Goal: Information Seeking & Learning: Get advice/opinions

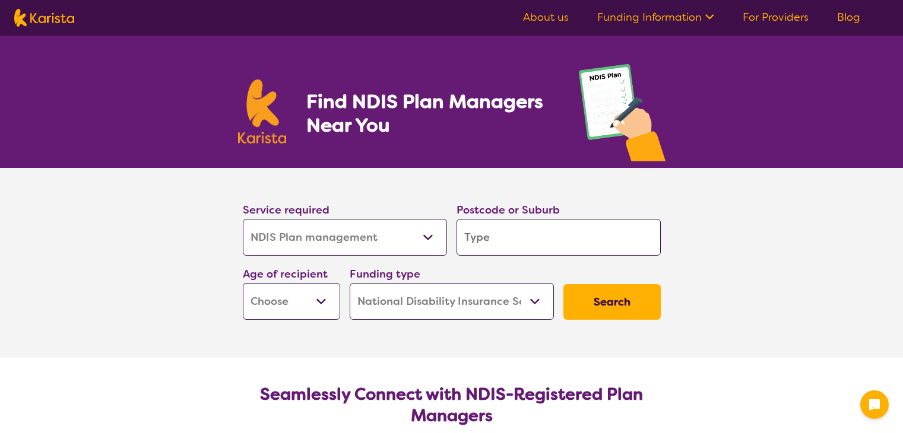
select select "NDIS Plan management"
select select "NDIS"
select select "NDIS Plan management"
select select "NDIS"
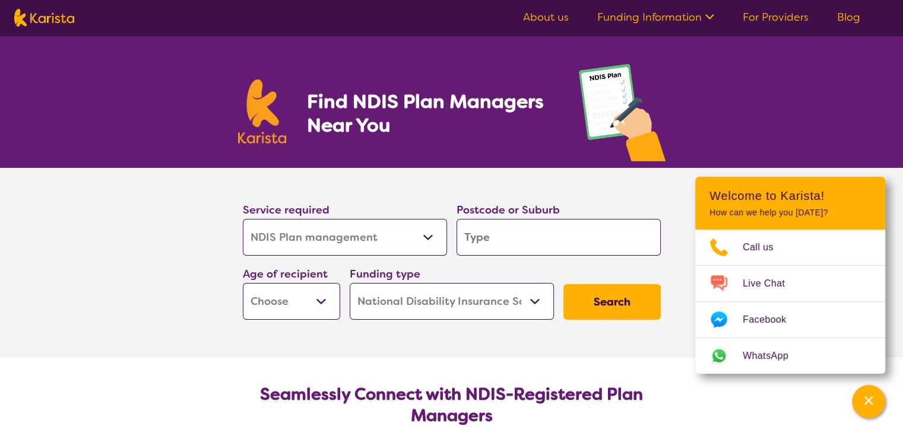
click at [320, 302] on select "Early Childhood - 0 to 9 Child - 10 to 11 Adolescent - 12 to 17 Adult - 18 to 6…" at bounding box center [291, 301] width 97 height 37
select select "CH"
click at [243, 283] on select "Early Childhood - 0 to 9 Child - 10 to 11 Adolescent - 12 to 17 Adult - 18 to 6…" at bounding box center [291, 301] width 97 height 37
select select "CH"
click at [536, 302] on select "Home Care Package (HCP) National Disability Insurance Scheme (NDIS) I don't know" at bounding box center [452, 301] width 204 height 37
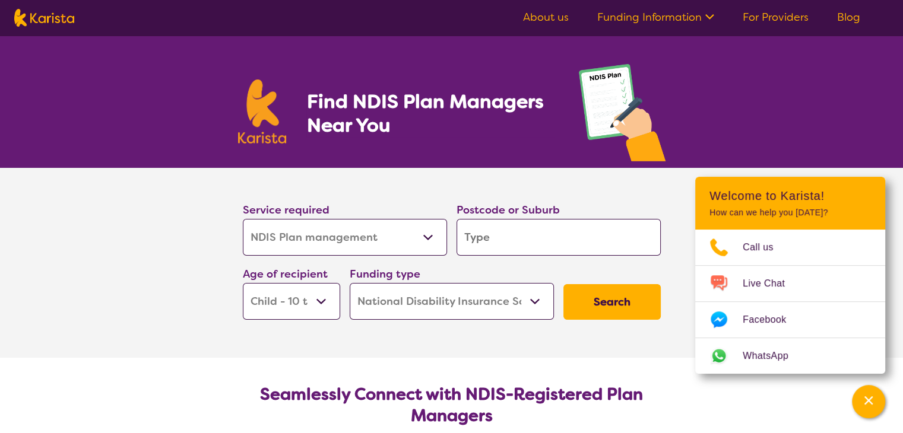
click at [350, 283] on select "Home Care Package (HCP) National Disability Insurance Scheme (NDIS) I don't know" at bounding box center [452, 301] width 204 height 37
click at [500, 230] on input "search" at bounding box center [558, 237] width 204 height 37
type input "3"
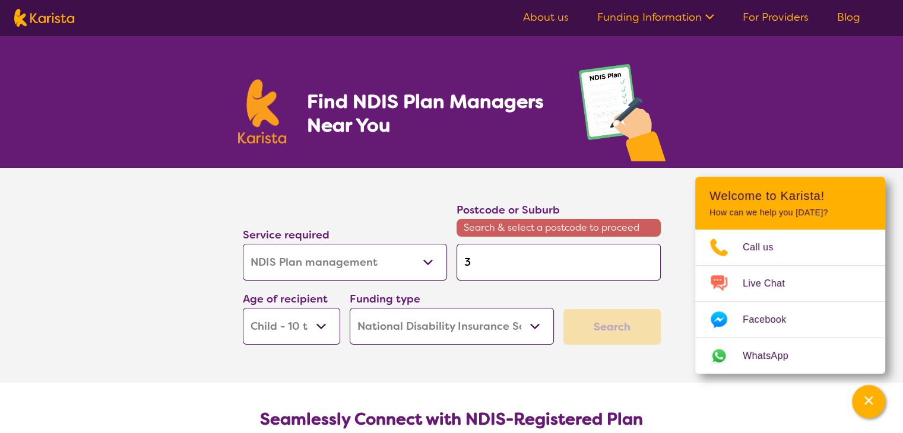
type input "30"
type input "305"
type input "3059"
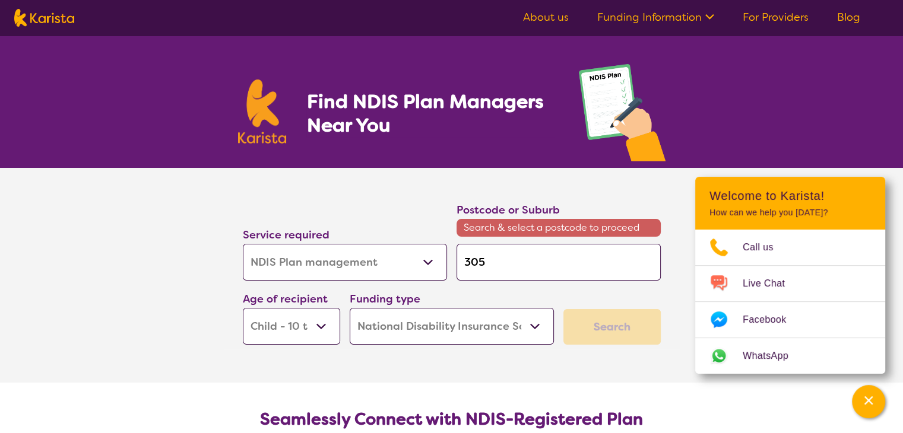
type input "3059"
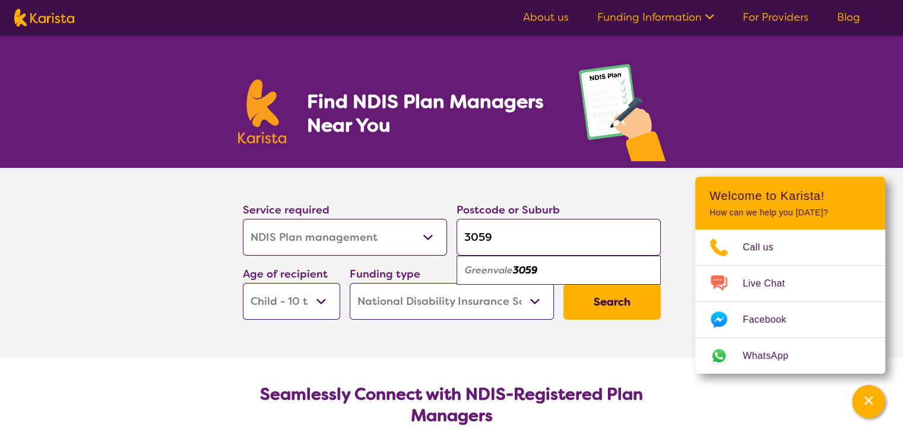
type input "3059"
click at [620, 306] on button "Search" at bounding box center [611, 302] width 97 height 36
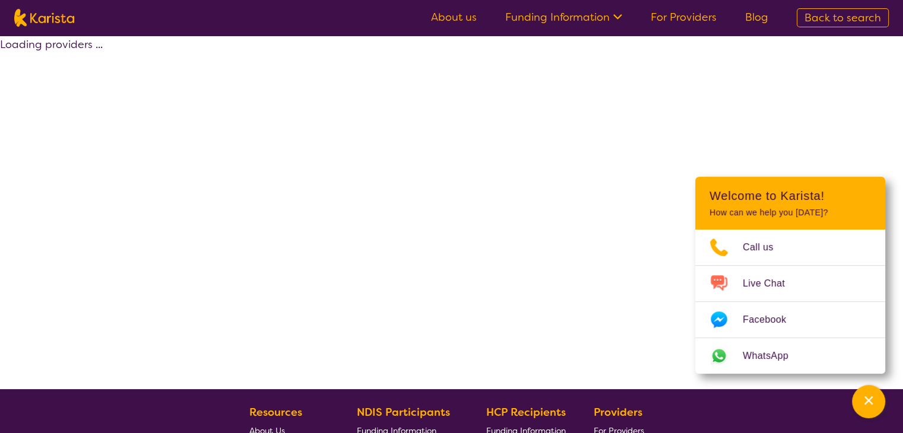
select select "by_score"
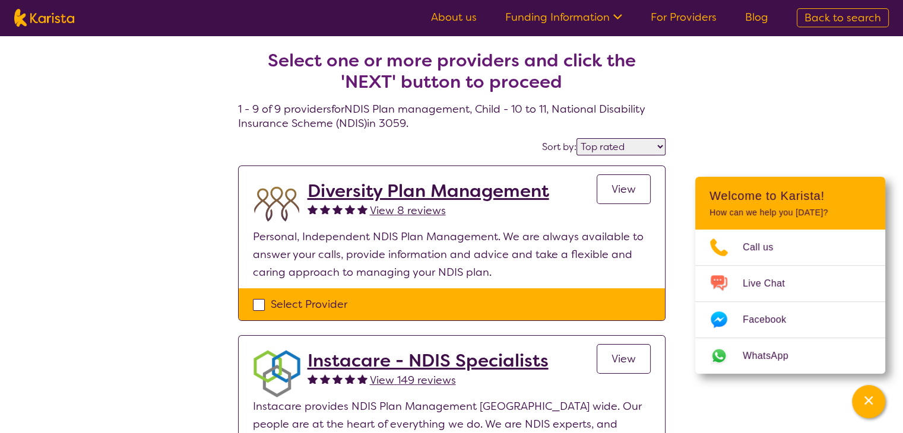
click at [416, 381] on span "View 149 reviews" at bounding box center [413, 380] width 86 height 14
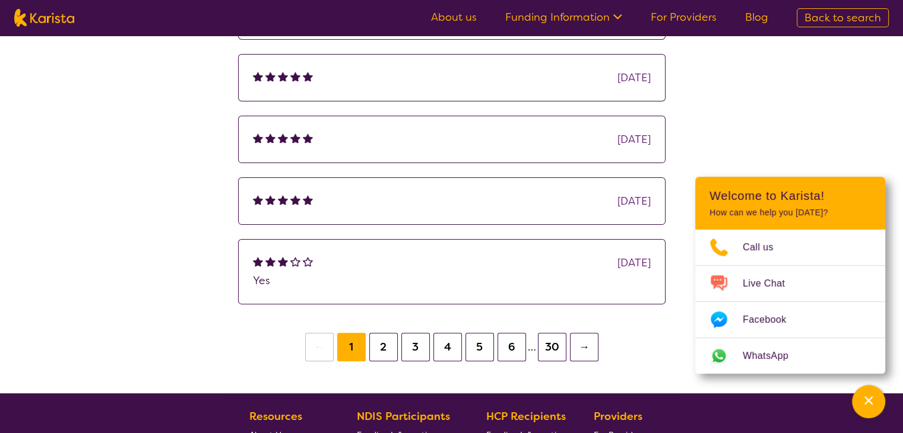
scroll to position [297, 0]
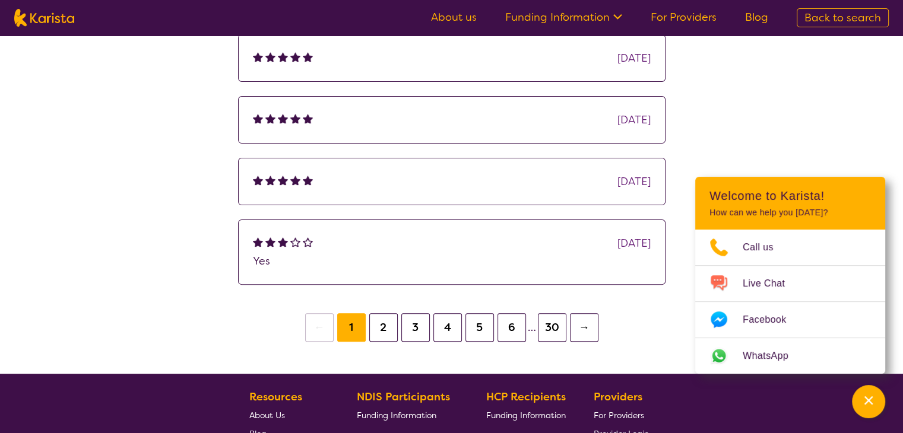
click at [384, 334] on button "2" at bounding box center [383, 327] width 28 height 28
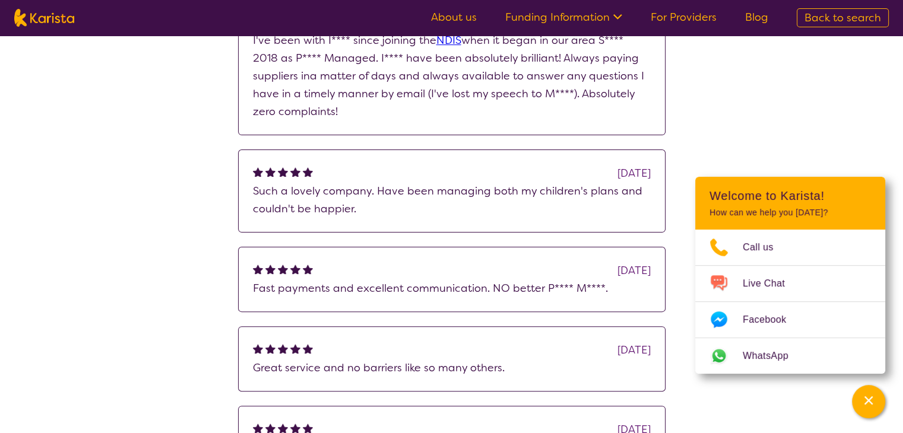
scroll to position [356, 0]
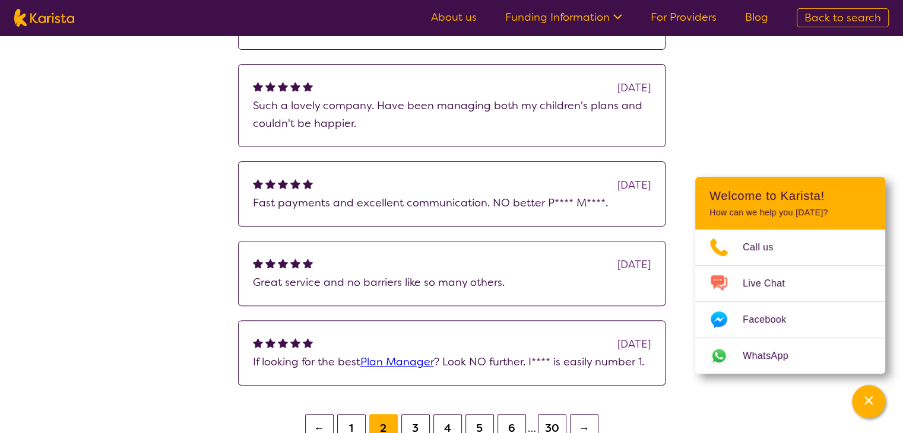
click at [352, 420] on button "1" at bounding box center [351, 428] width 28 height 28
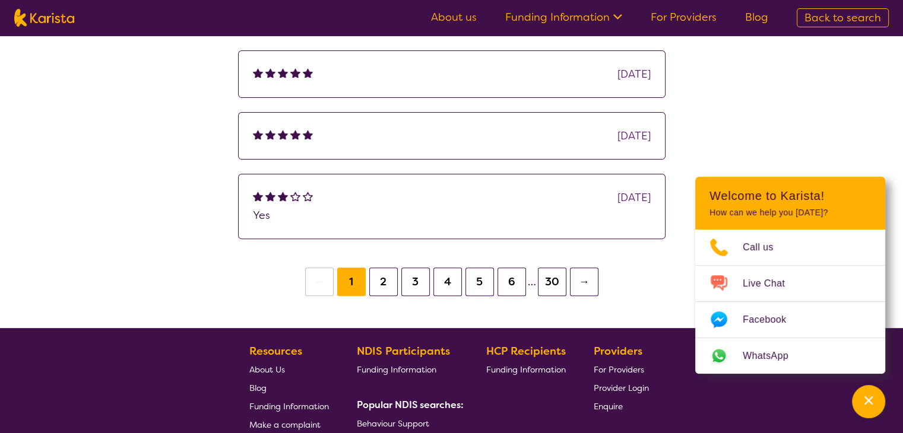
scroll to position [356, 0]
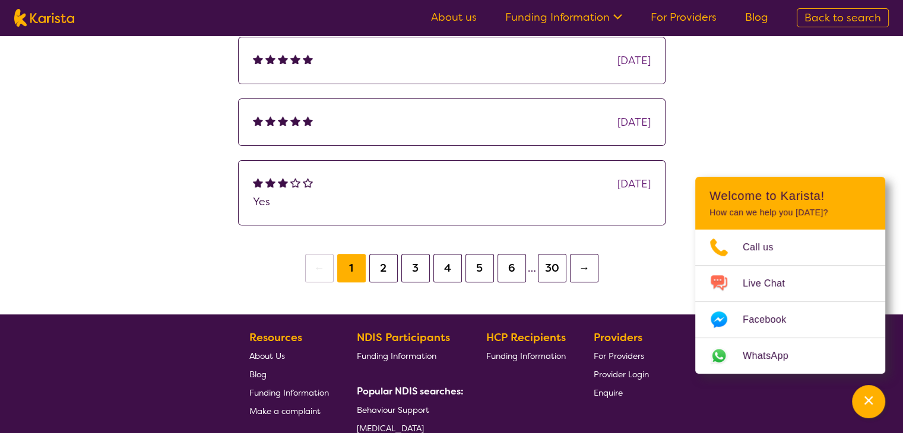
click at [387, 268] on button "2" at bounding box center [383, 268] width 28 height 28
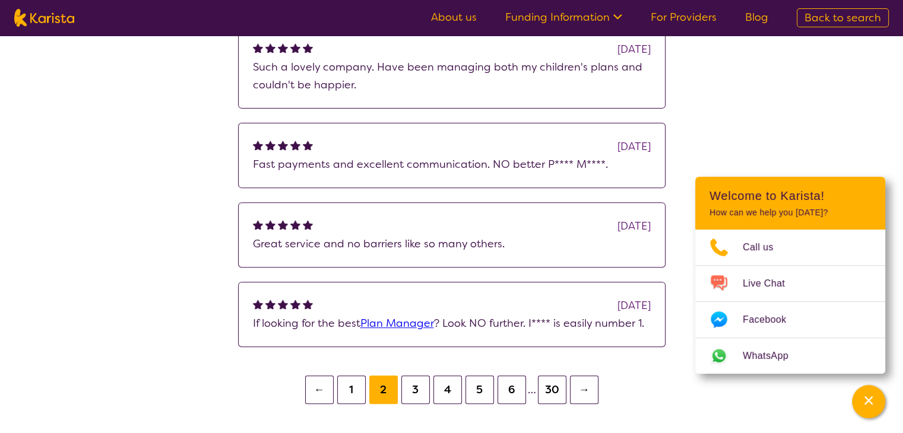
scroll to position [415, 0]
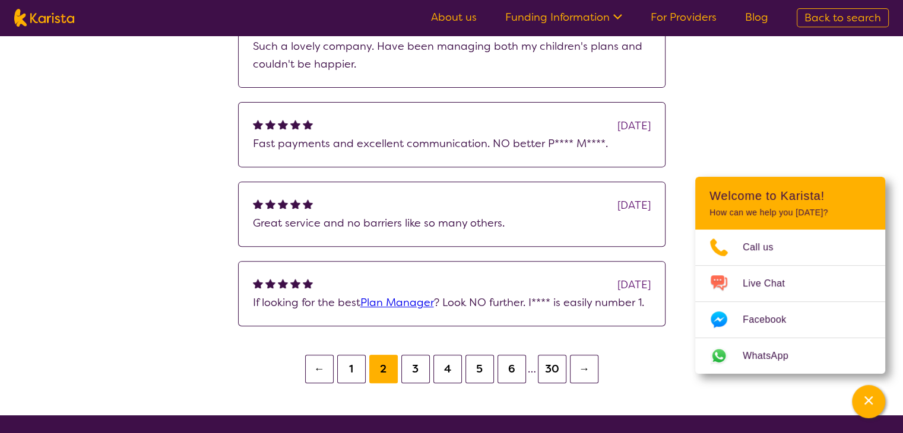
click at [413, 365] on button "3" at bounding box center [415, 369] width 28 height 28
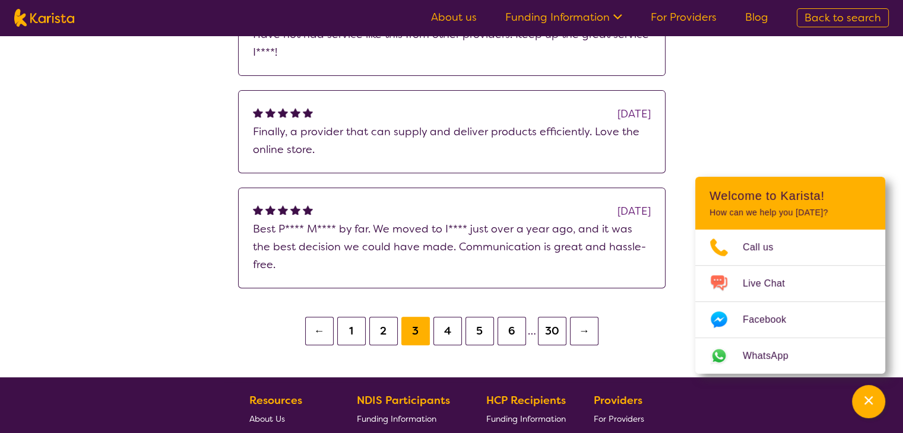
scroll to position [475, 0]
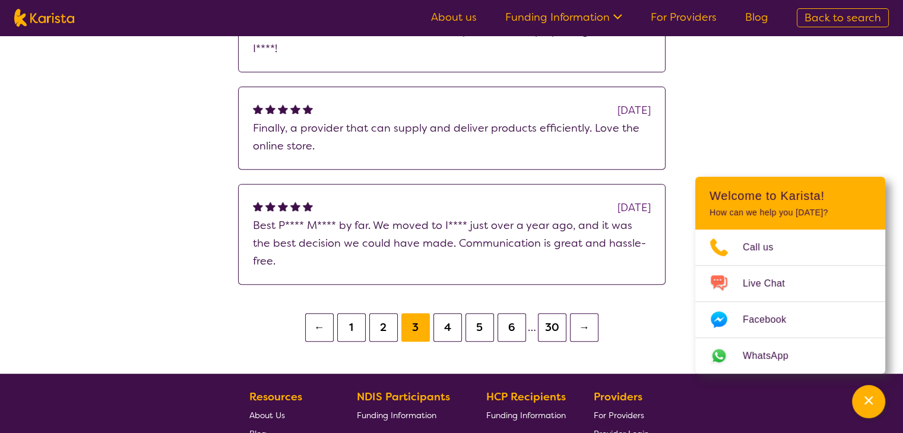
click at [446, 313] on button "4" at bounding box center [447, 327] width 28 height 28
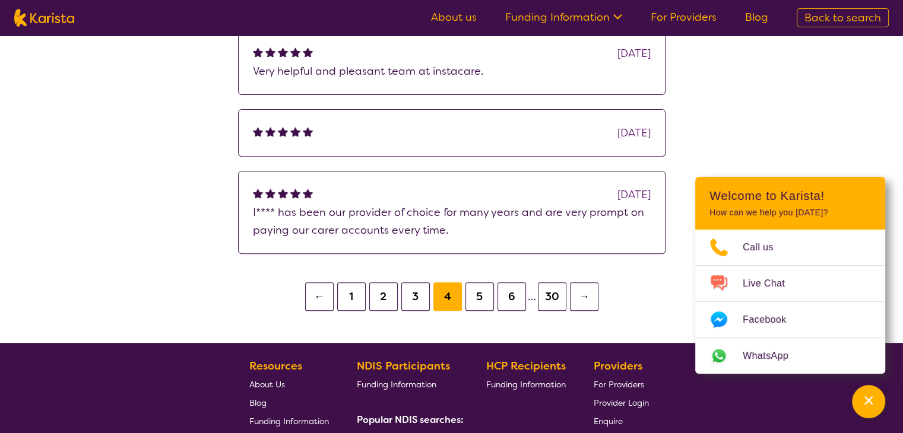
scroll to position [475, 0]
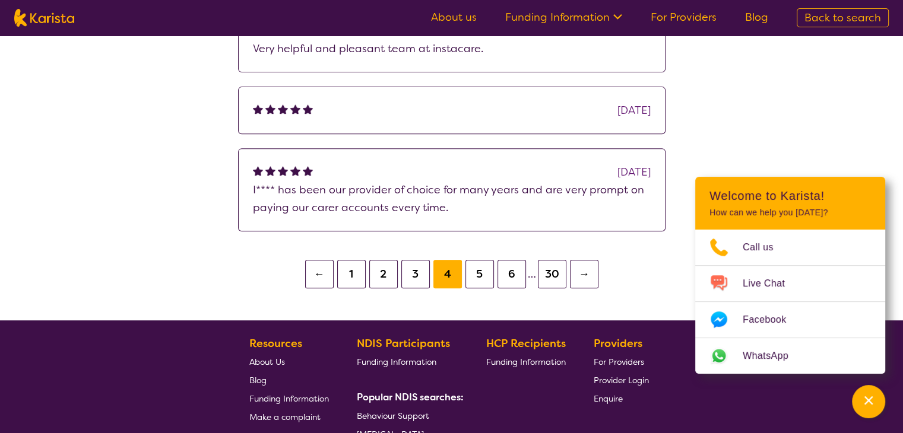
click at [482, 271] on button "5" at bounding box center [479, 274] width 28 height 28
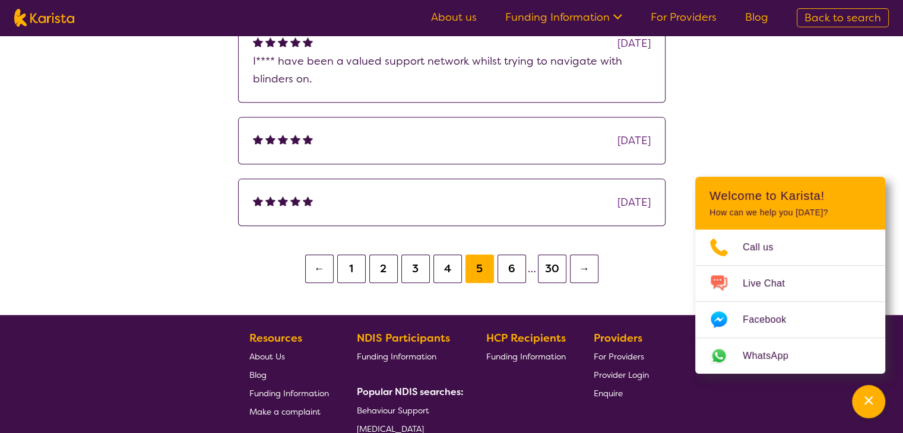
scroll to position [534, 0]
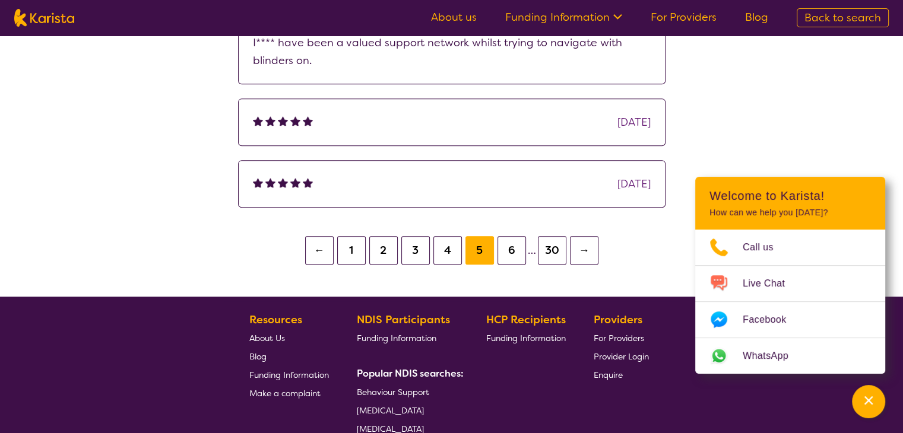
click at [510, 250] on button "6" at bounding box center [511, 250] width 28 height 28
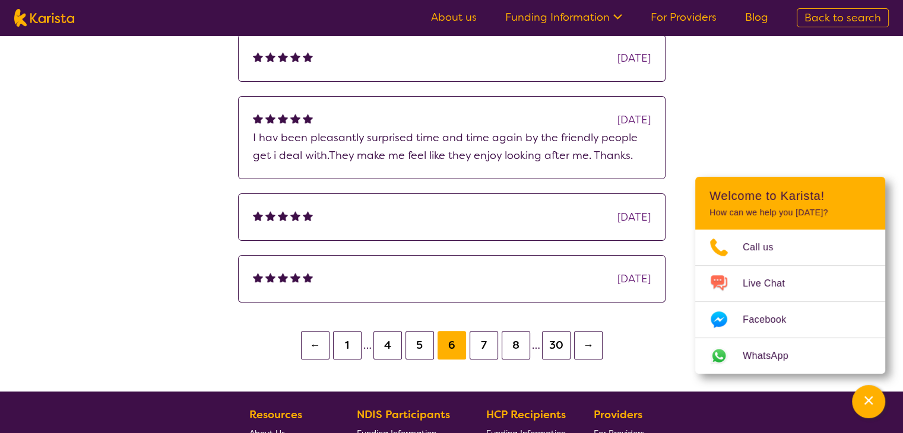
scroll to position [356, 0]
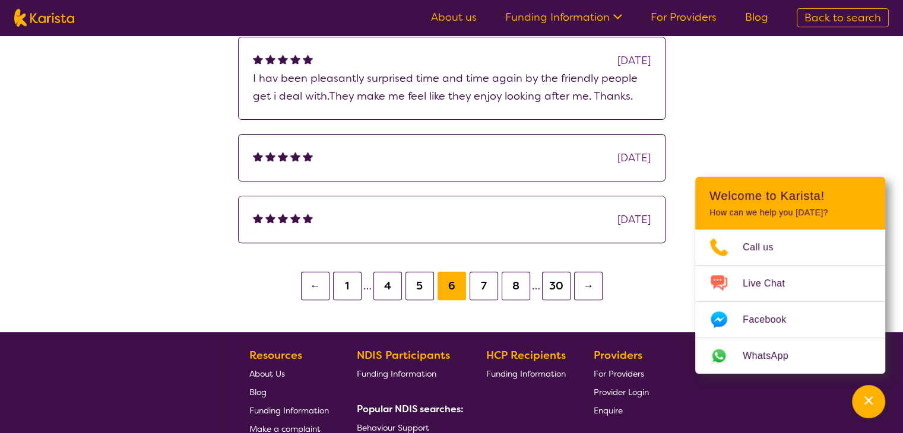
click at [352, 288] on button "1" at bounding box center [347, 286] width 28 height 28
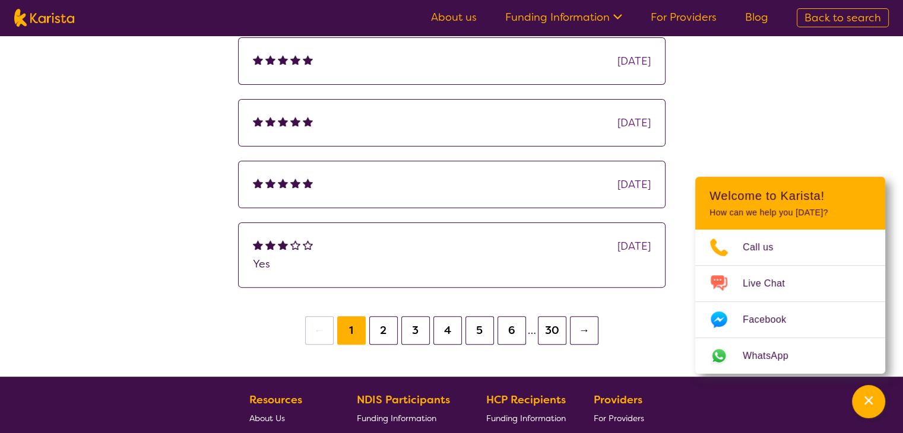
scroll to position [297, 0]
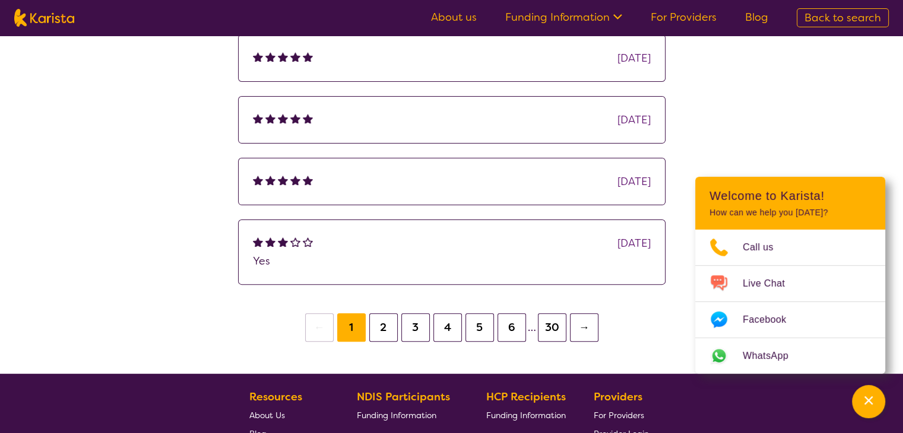
click at [380, 330] on button "2" at bounding box center [383, 327] width 28 height 28
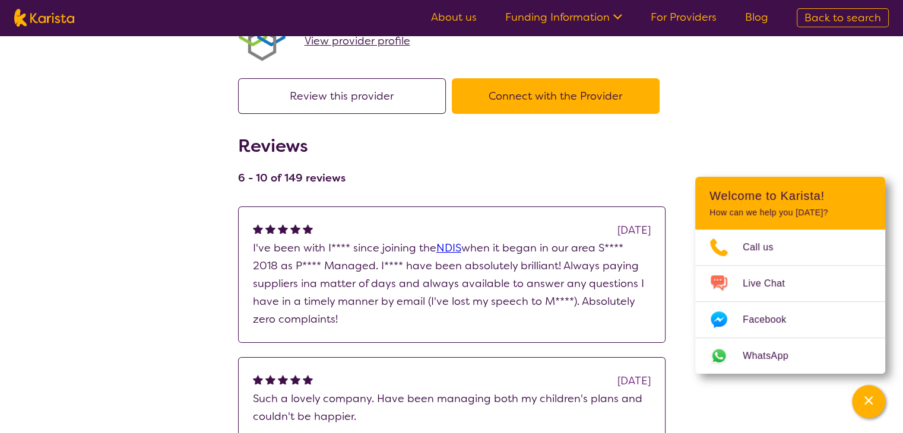
scroll to position [119, 0]
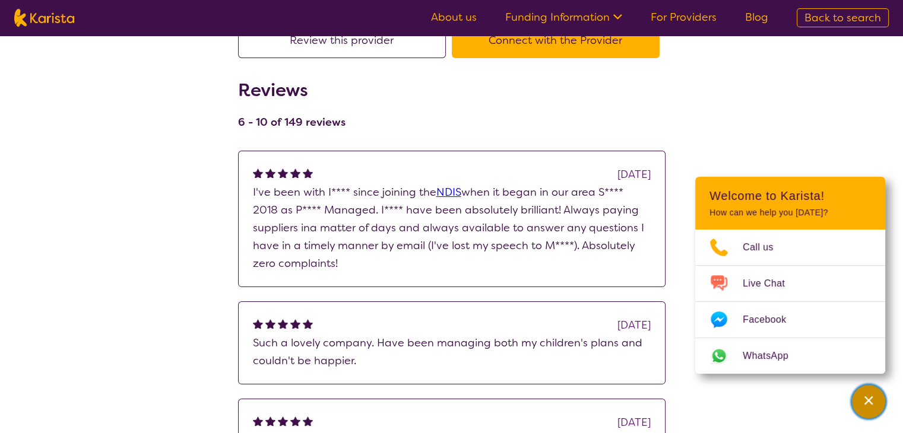
click at [876, 405] on div "Channel Menu" at bounding box center [868, 402] width 24 height 26
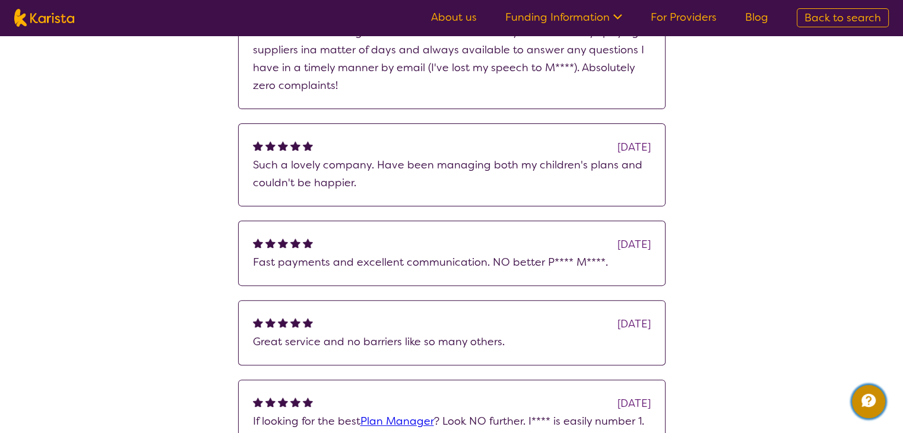
scroll to position [356, 0]
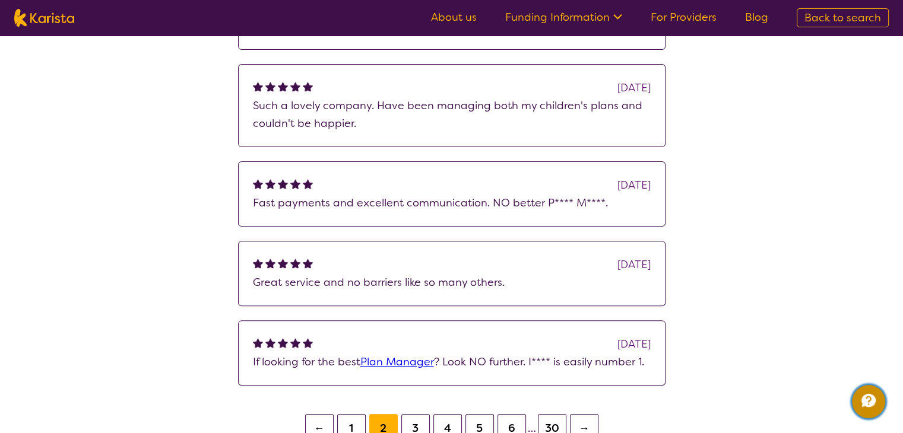
click at [872, 395] on icon "Channel Menu" at bounding box center [868, 400] width 14 height 13
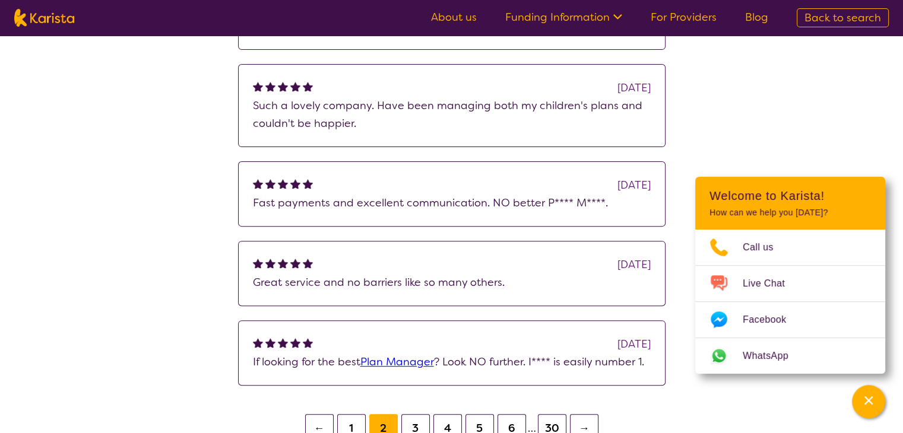
click at [618, 16] on icon at bounding box center [617, 16] width 9 height 5
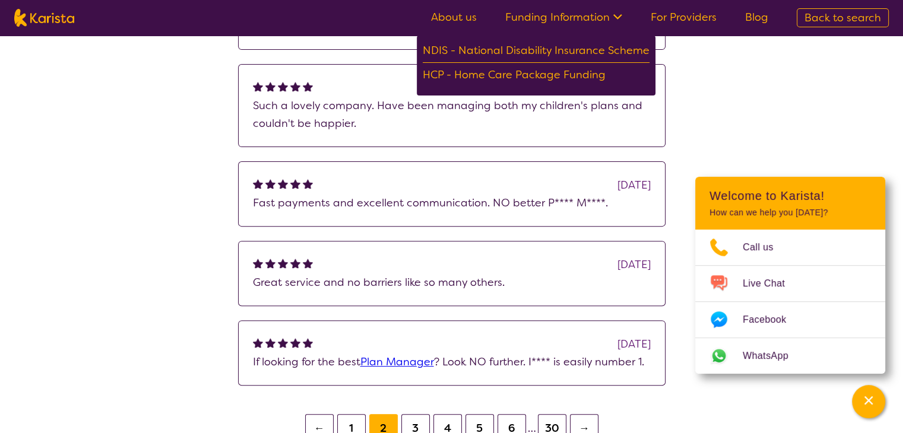
click at [781, 76] on div "search results Instacare - NDIS Specialists View provider profile Review this p…" at bounding box center [451, 63] width 903 height 767
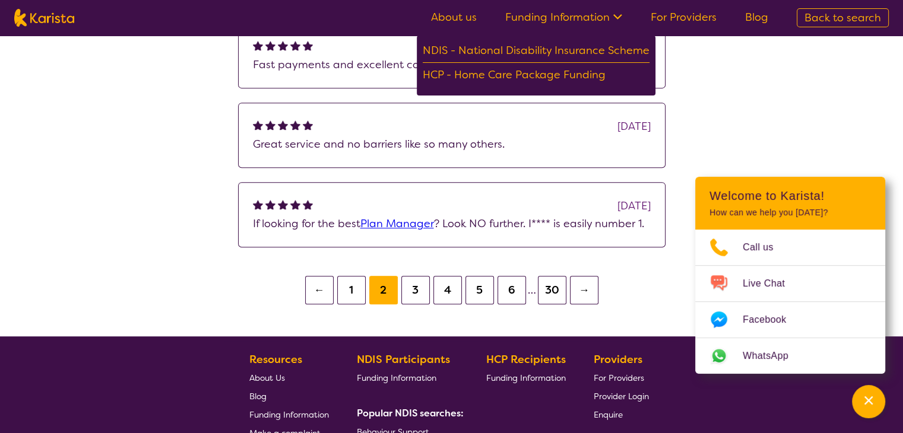
scroll to position [447, 0]
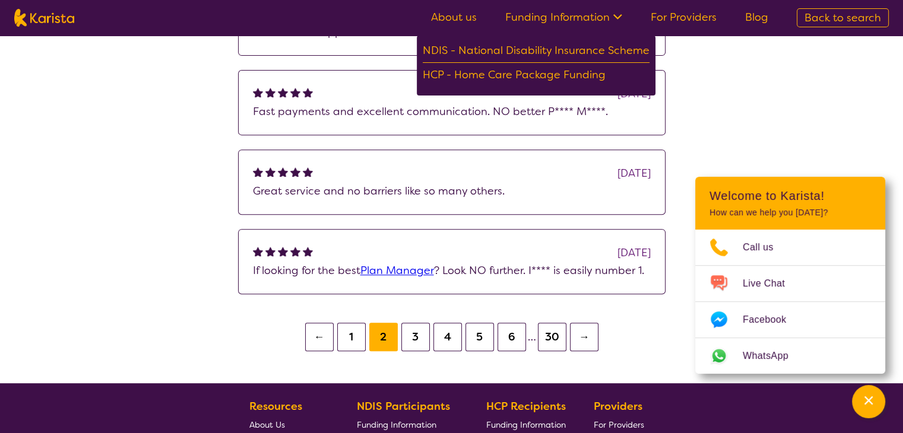
click at [619, 20] on icon at bounding box center [615, 15] width 12 height 12
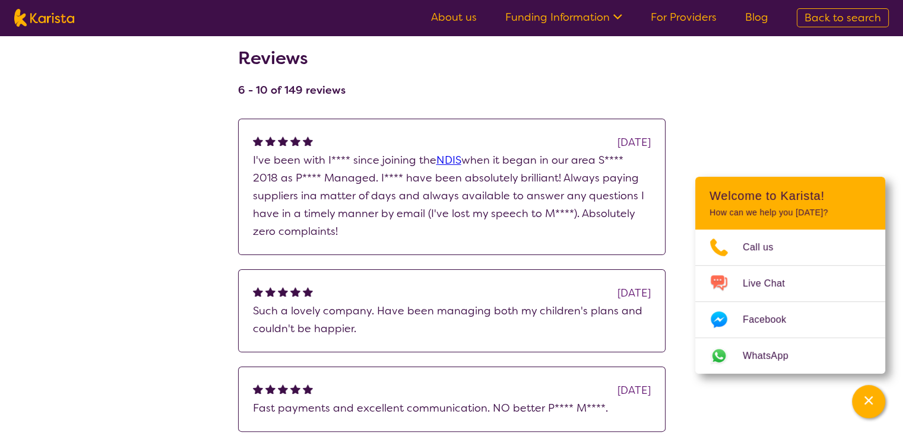
scroll to position [0, 0]
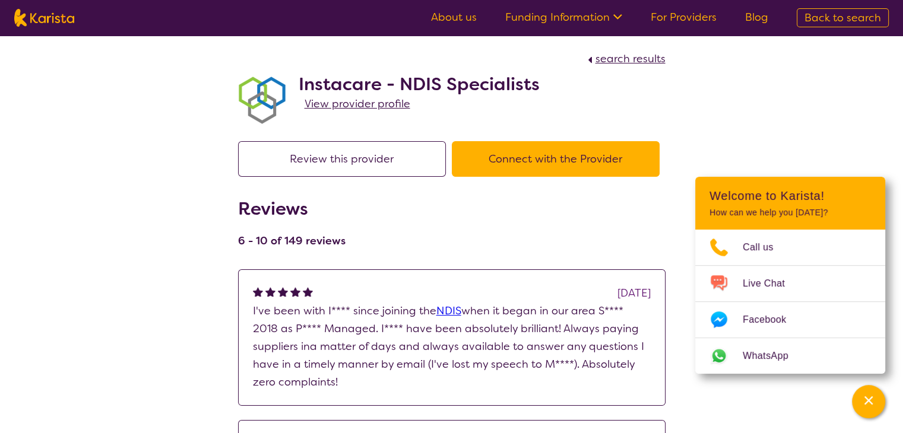
click at [363, 107] on span "View provider profile" at bounding box center [357, 104] width 106 height 14
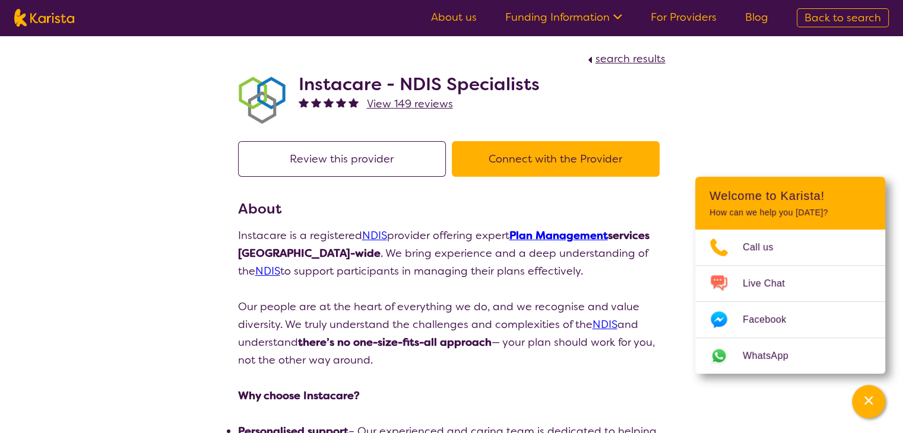
click at [538, 155] on button "Connect with the Provider" at bounding box center [556, 159] width 208 height 36
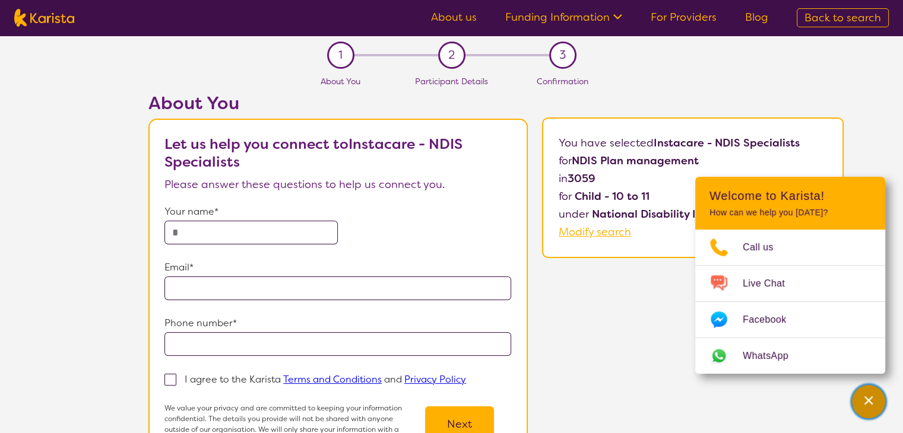
click at [866, 399] on icon "Channel Menu" at bounding box center [868, 401] width 12 height 12
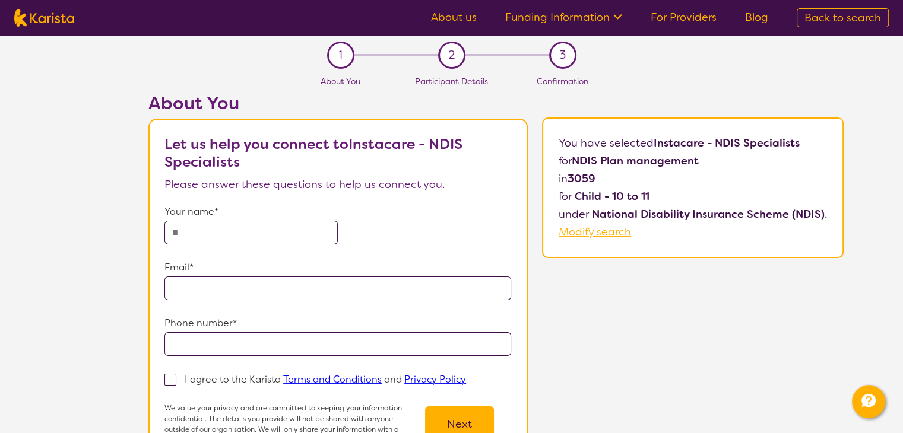
click at [242, 230] on input "text" at bounding box center [250, 233] width 173 height 24
type input "*****"
click at [235, 285] on input "email" at bounding box center [337, 289] width 347 height 24
type input "**********"
click at [247, 334] on input "tel" at bounding box center [337, 344] width 347 height 24
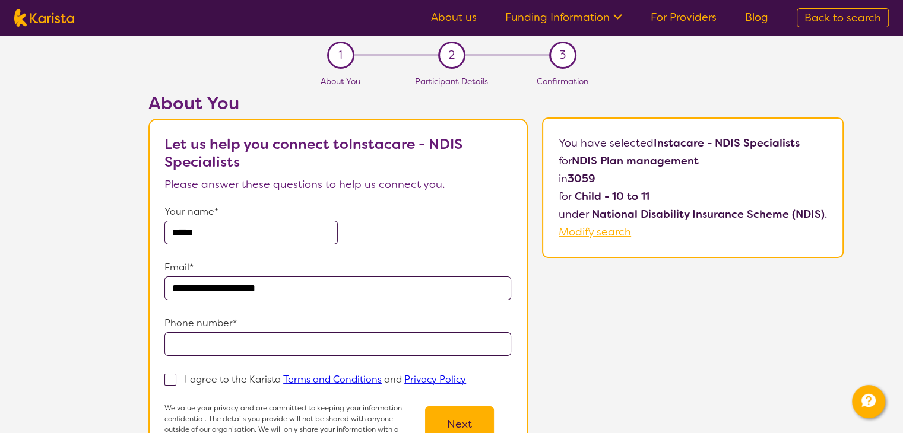
type input "**********"
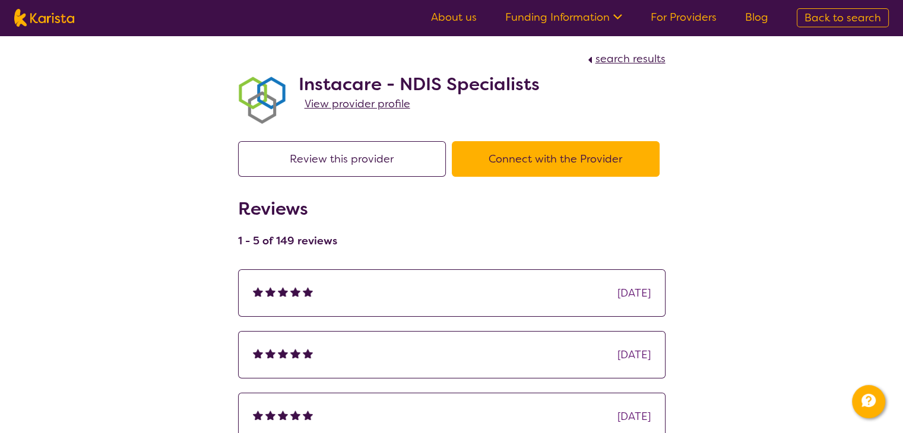
scroll to position [356, 0]
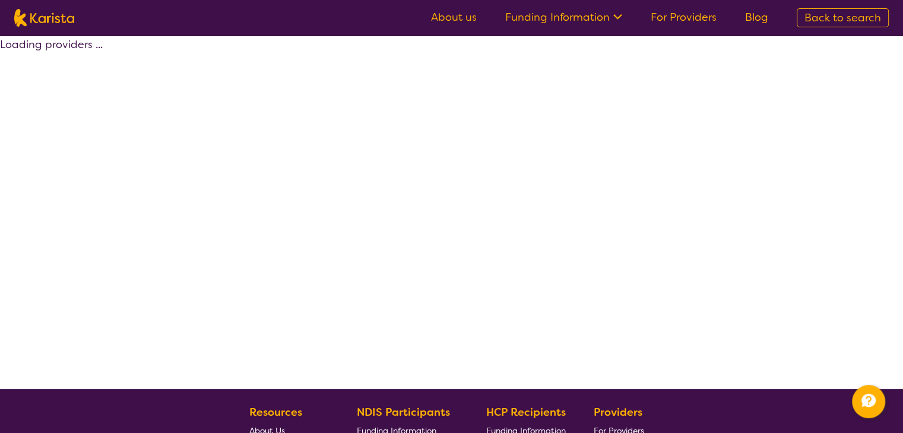
select select "by_score"
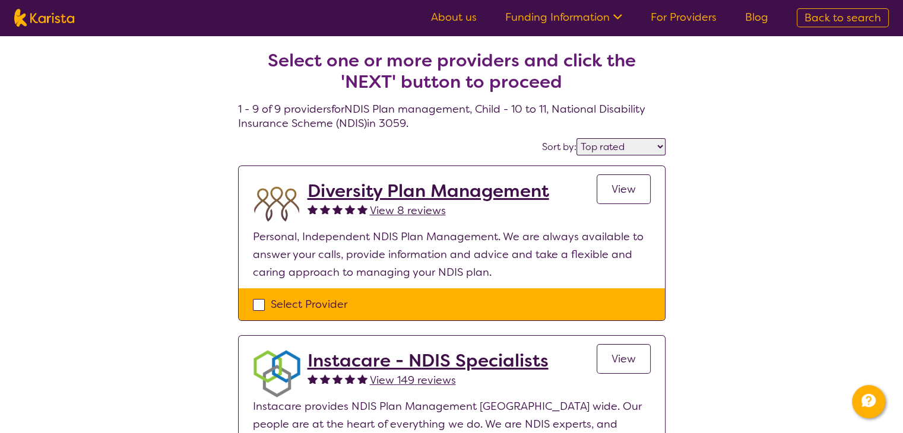
click at [409, 210] on span "View 8 reviews" at bounding box center [408, 211] width 76 height 14
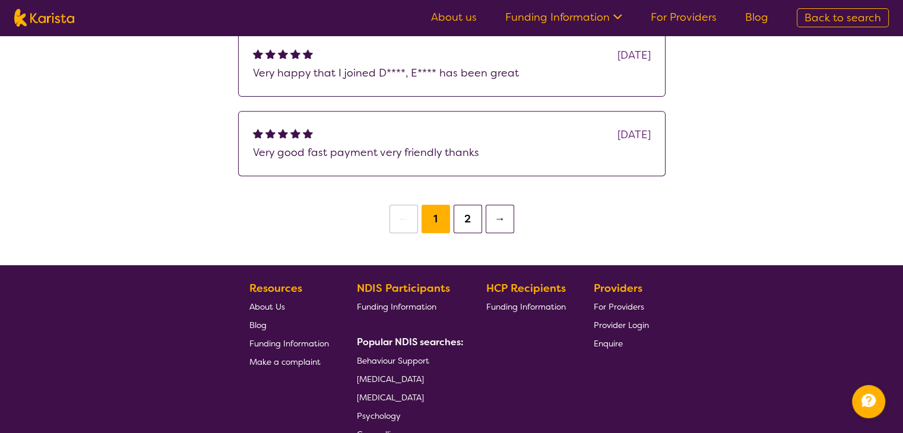
scroll to position [475, 0]
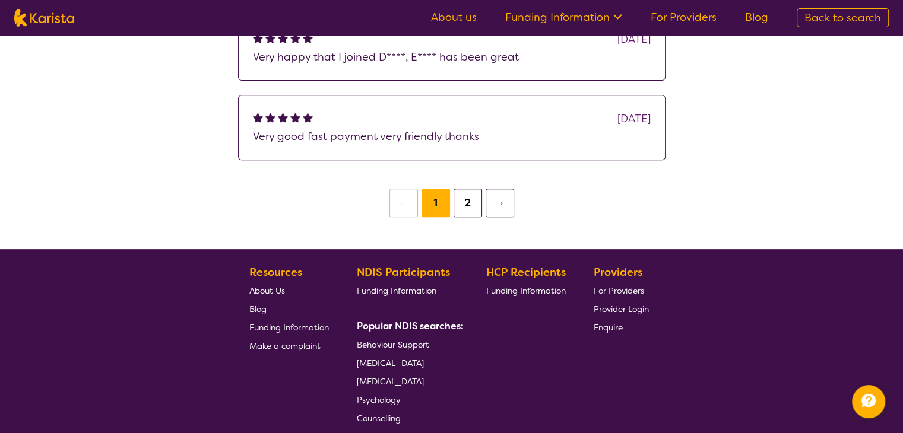
click at [461, 200] on button "2" at bounding box center [467, 203] width 28 height 28
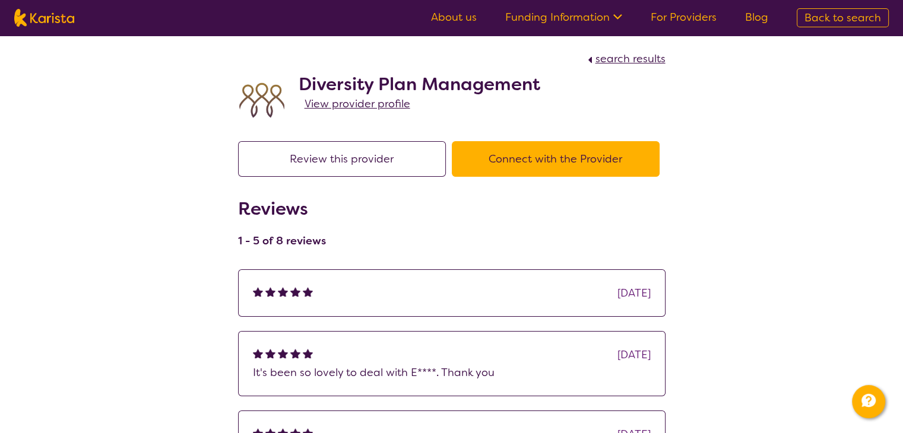
select select "by_score"
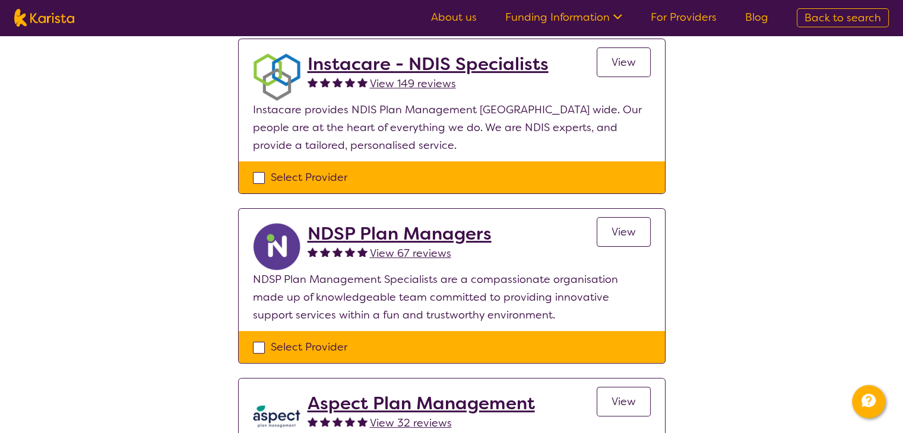
scroll to position [297, 0]
click at [410, 255] on span "View 67 reviews" at bounding box center [410, 253] width 81 height 14
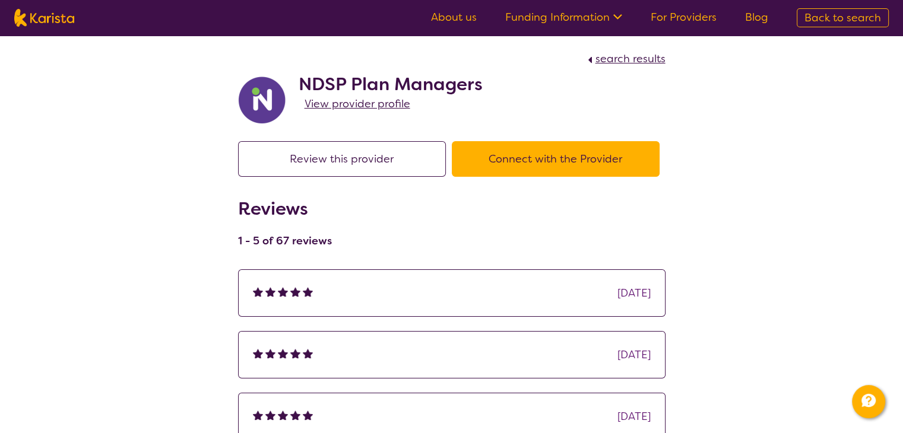
click at [464, 16] on link "About us" at bounding box center [454, 17] width 46 height 14
click at [462, 16] on link "About us" at bounding box center [454, 17] width 46 height 14
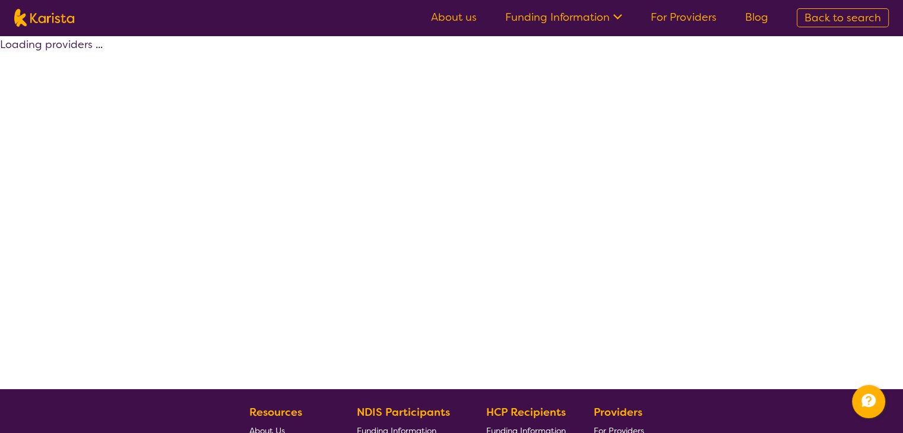
scroll to position [244, 0]
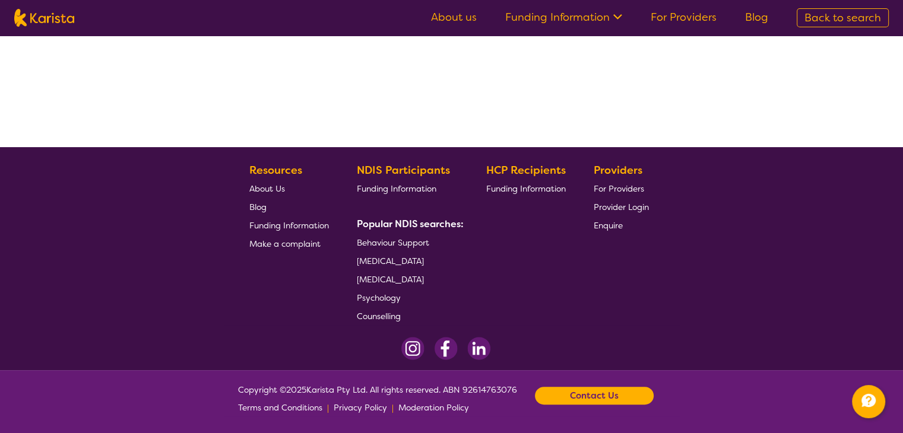
select select "by_score"
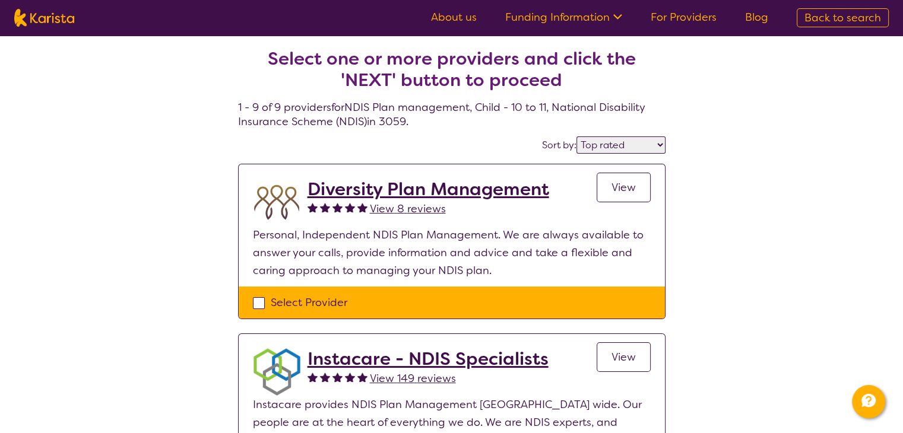
scroll to position [0, 0]
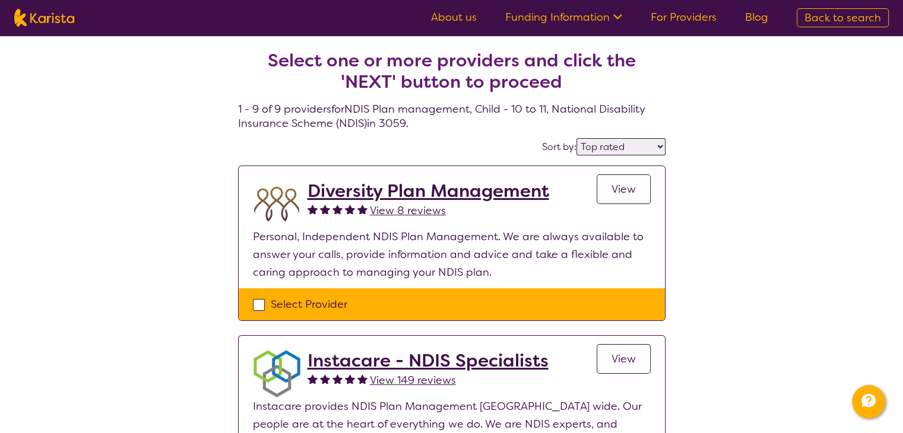
click at [621, 361] on span "View" at bounding box center [623, 359] width 24 height 14
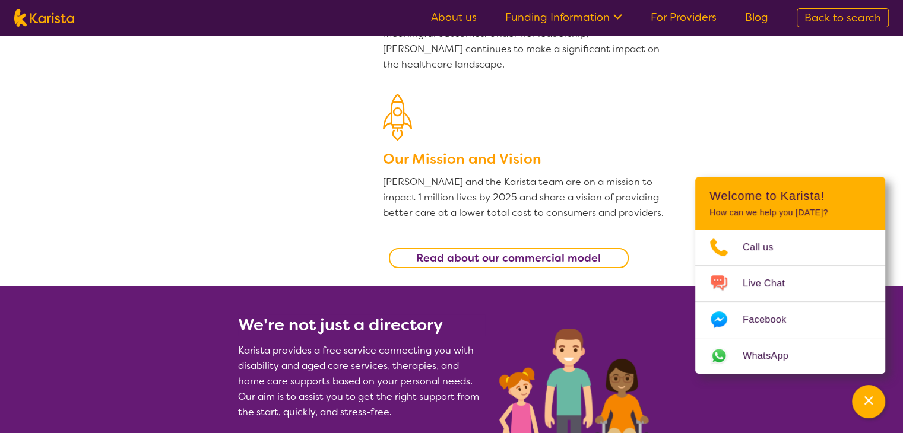
scroll to position [237, 0]
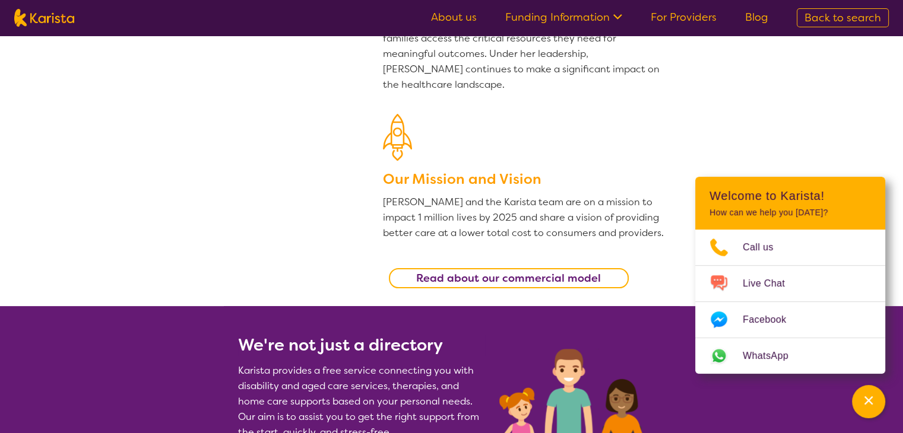
click at [514, 280] on b "Read about our commercial model" at bounding box center [508, 278] width 185 height 14
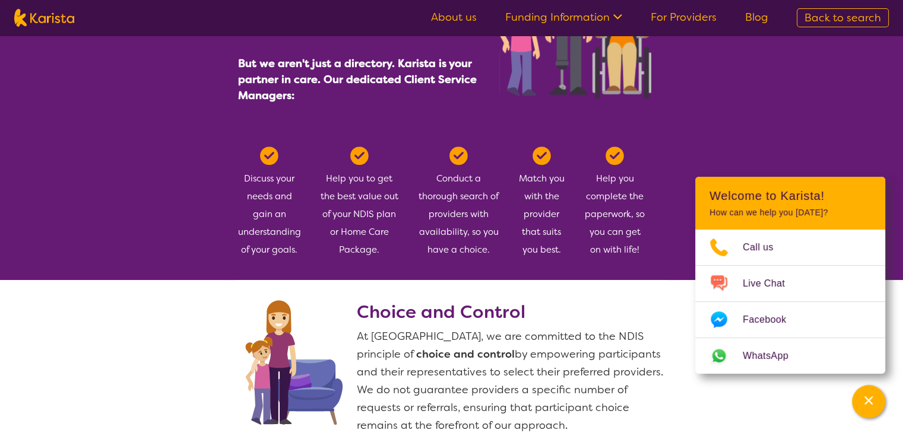
scroll to position [431, 0]
